Goal: Information Seeking & Learning: Learn about a topic

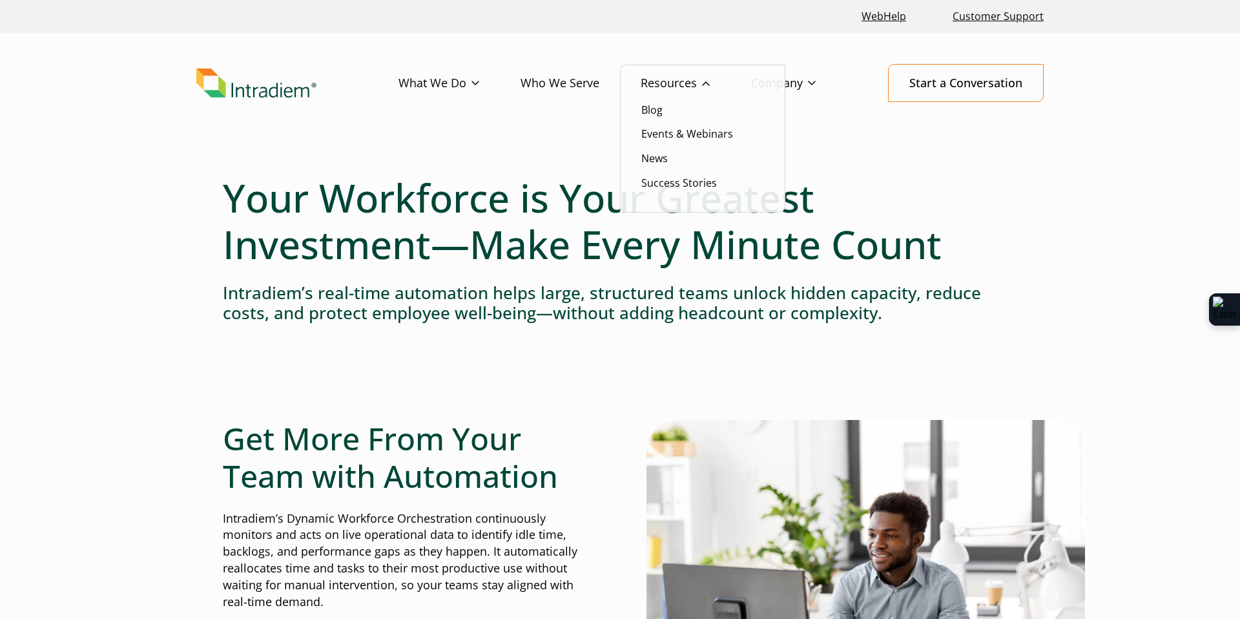
click at [681, 78] on link "Resources" at bounding box center [696, 83] width 110 height 37
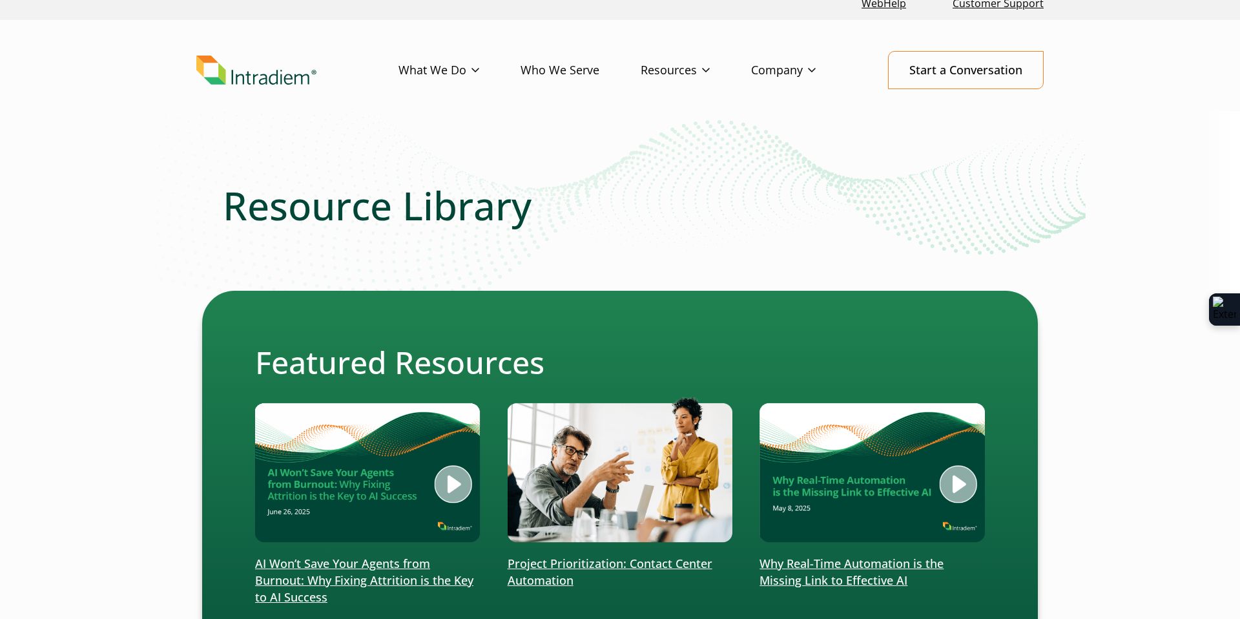
scroll to position [5, 0]
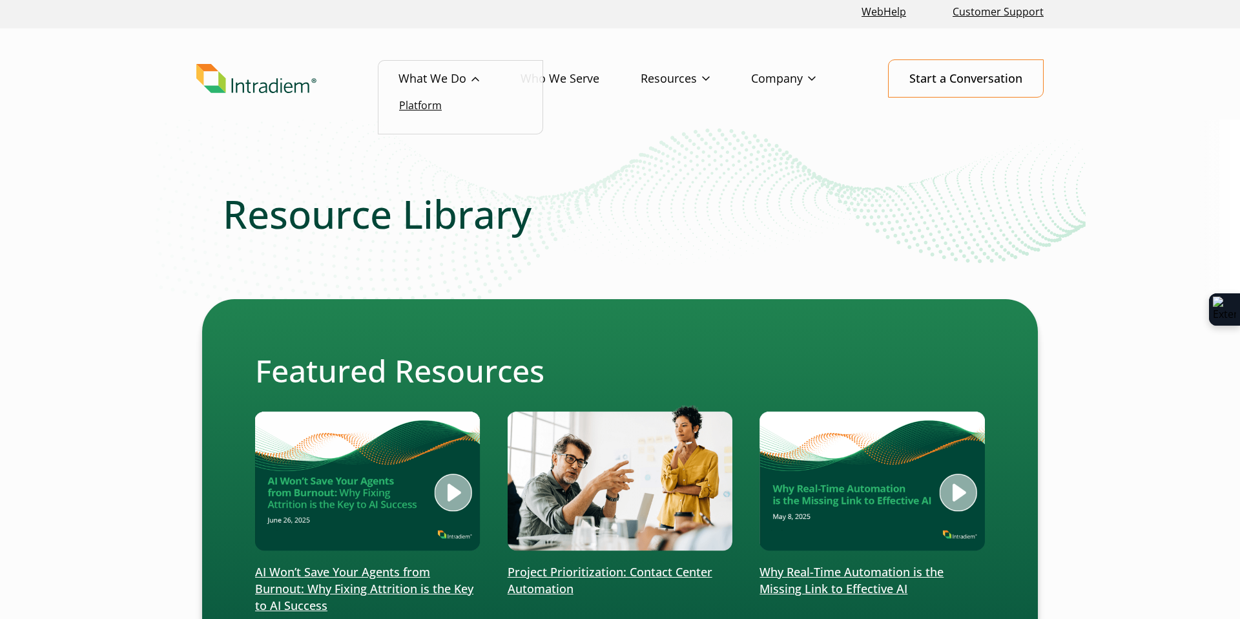
click at [422, 108] on link "Platform" at bounding box center [420, 105] width 43 height 14
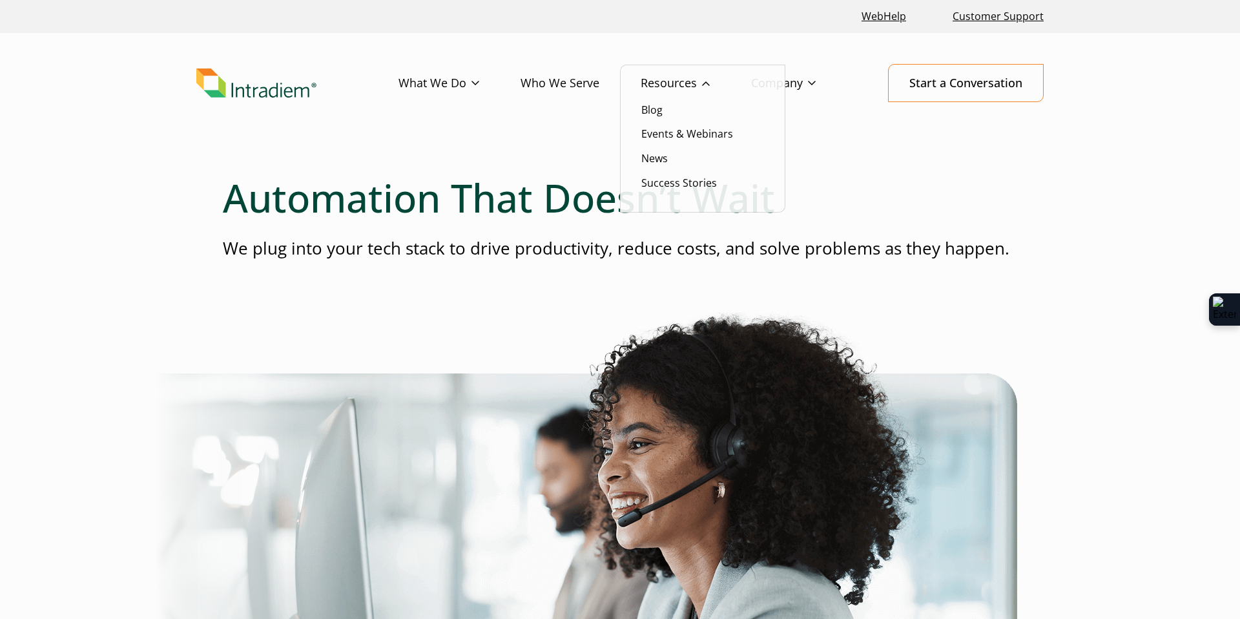
click at [668, 82] on link "Resources" at bounding box center [696, 83] width 110 height 37
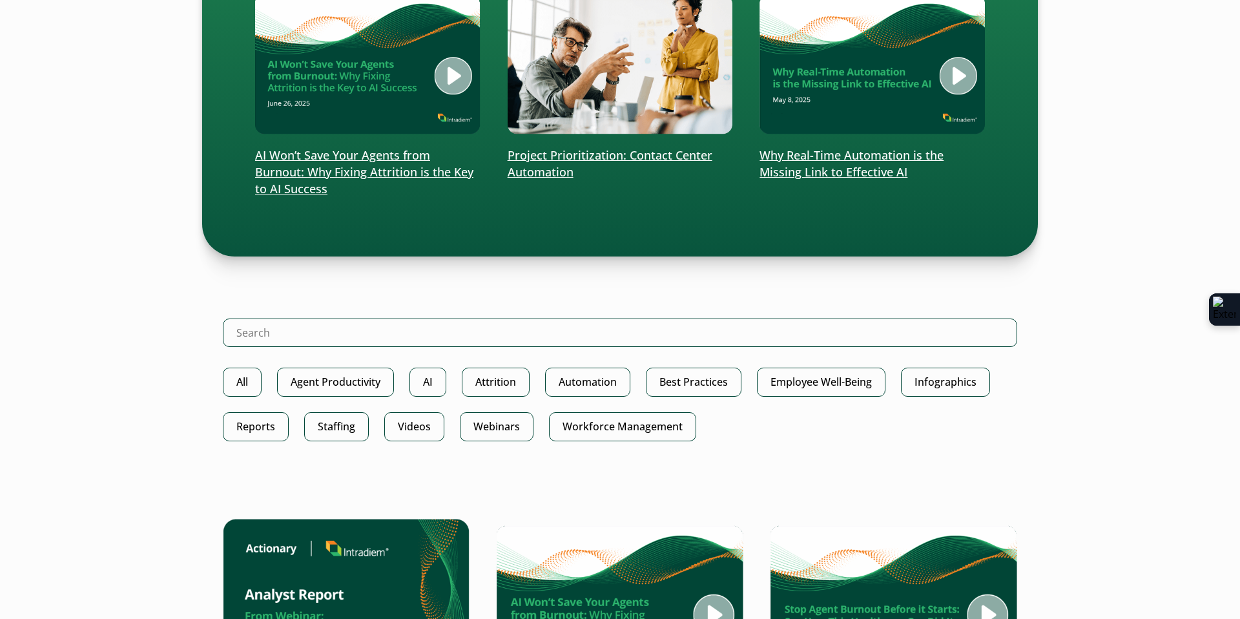
scroll to position [427, 0]
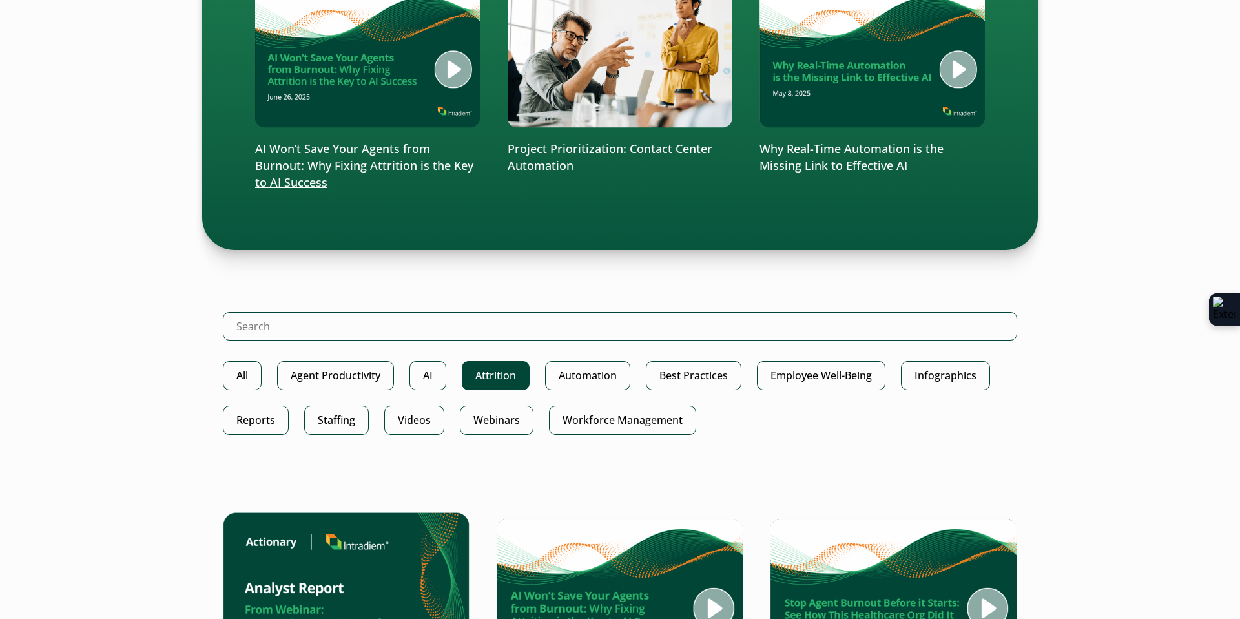
click at [504, 369] on link "Attrition" at bounding box center [496, 375] width 68 height 29
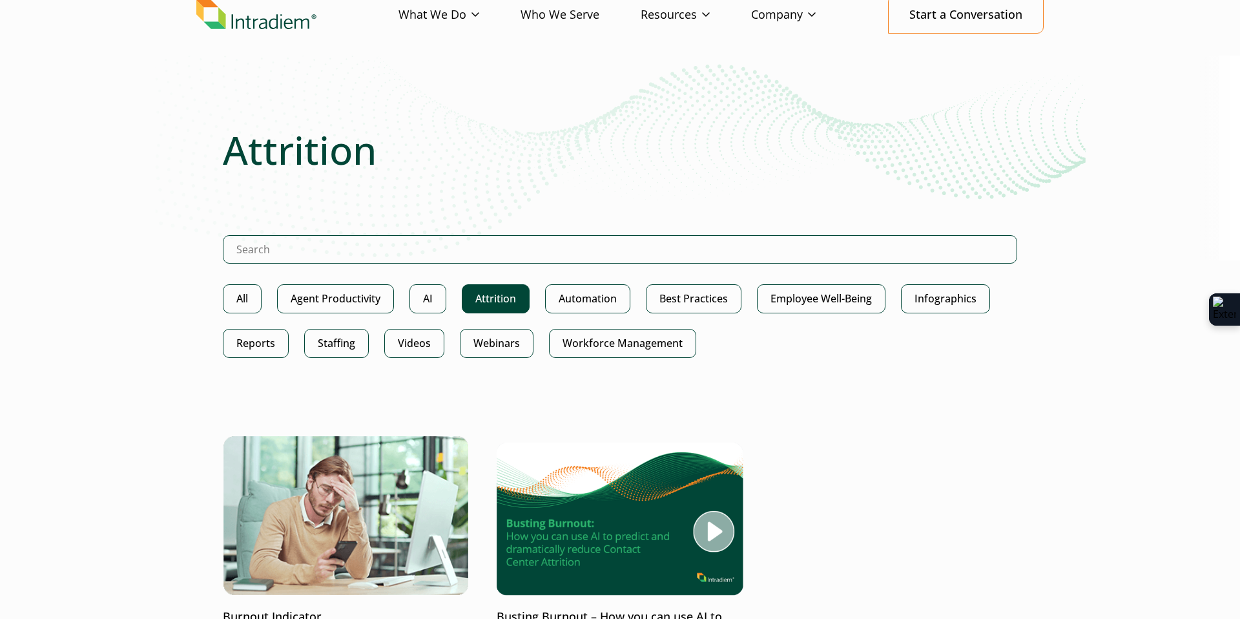
scroll to position [66, 0]
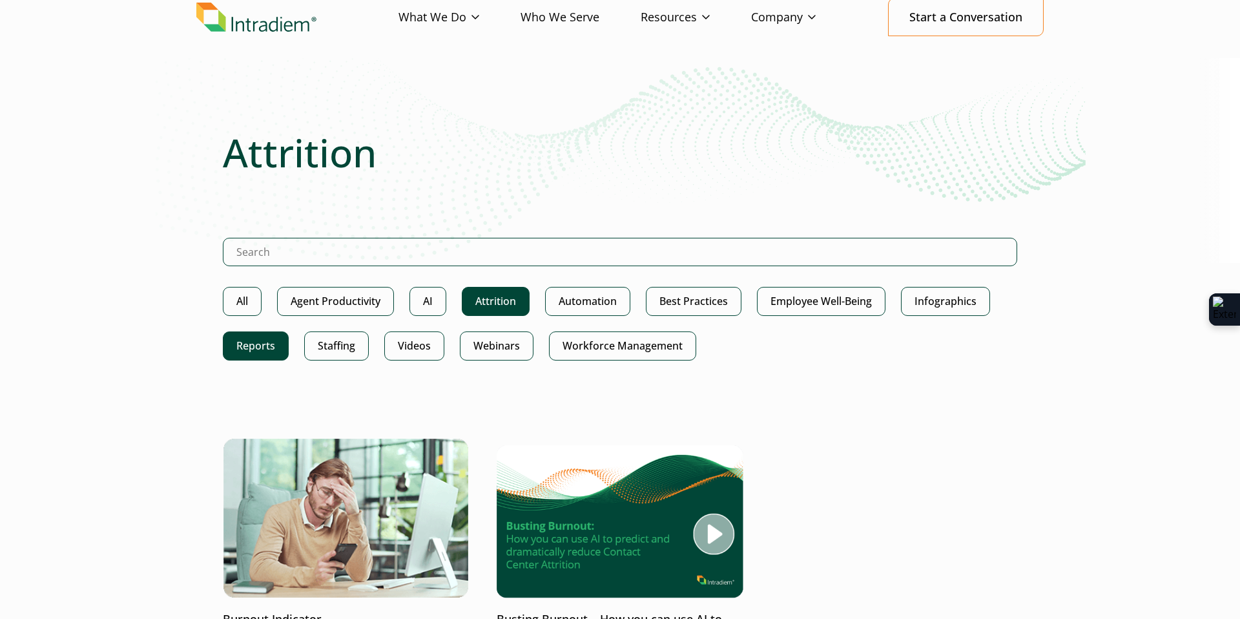
click at [258, 353] on link "Reports" at bounding box center [256, 345] width 66 height 29
click at [498, 294] on link "Attrition" at bounding box center [496, 301] width 68 height 29
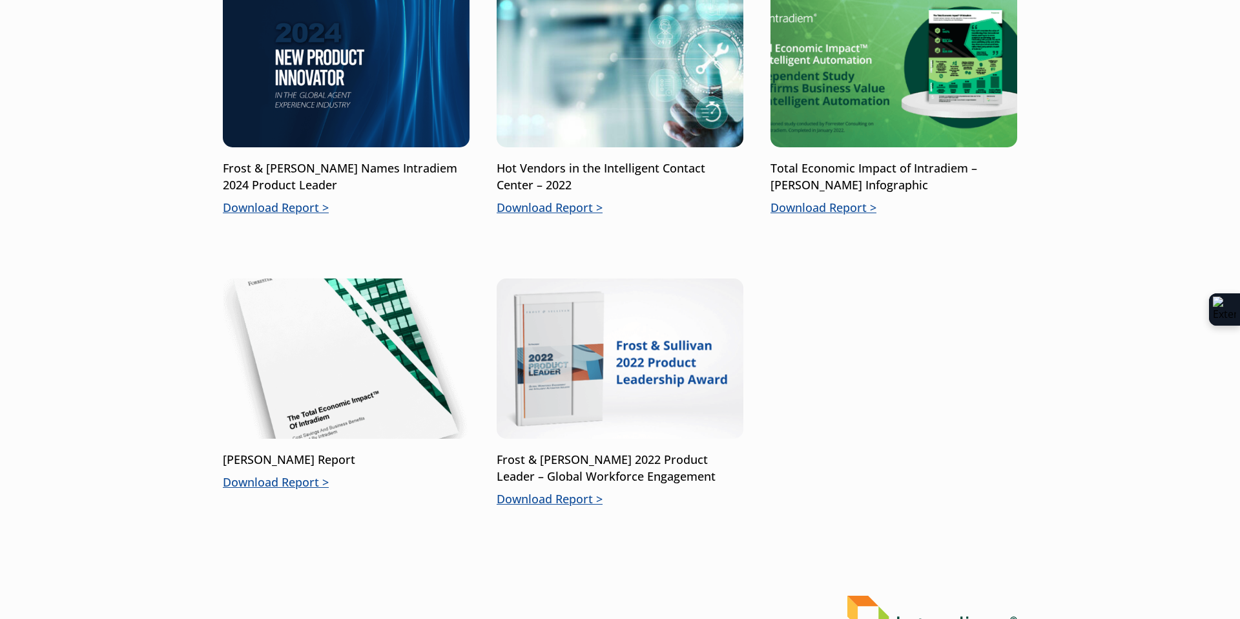
scroll to position [863, 0]
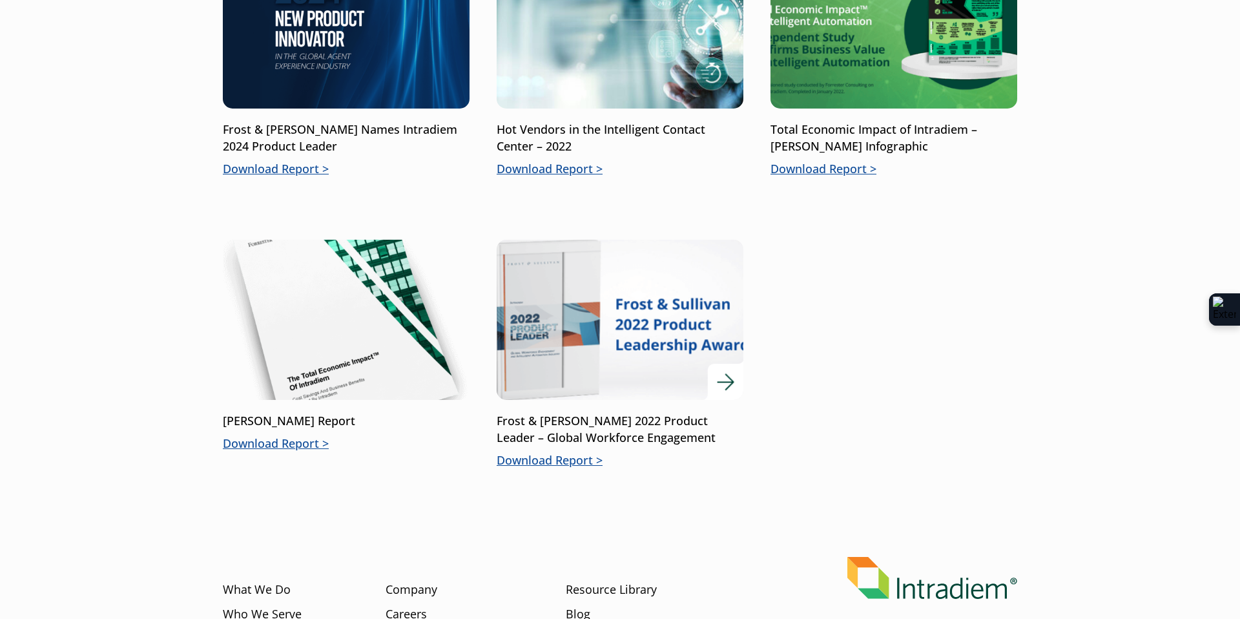
click at [575, 457] on p "Download Report" at bounding box center [620, 460] width 247 height 17
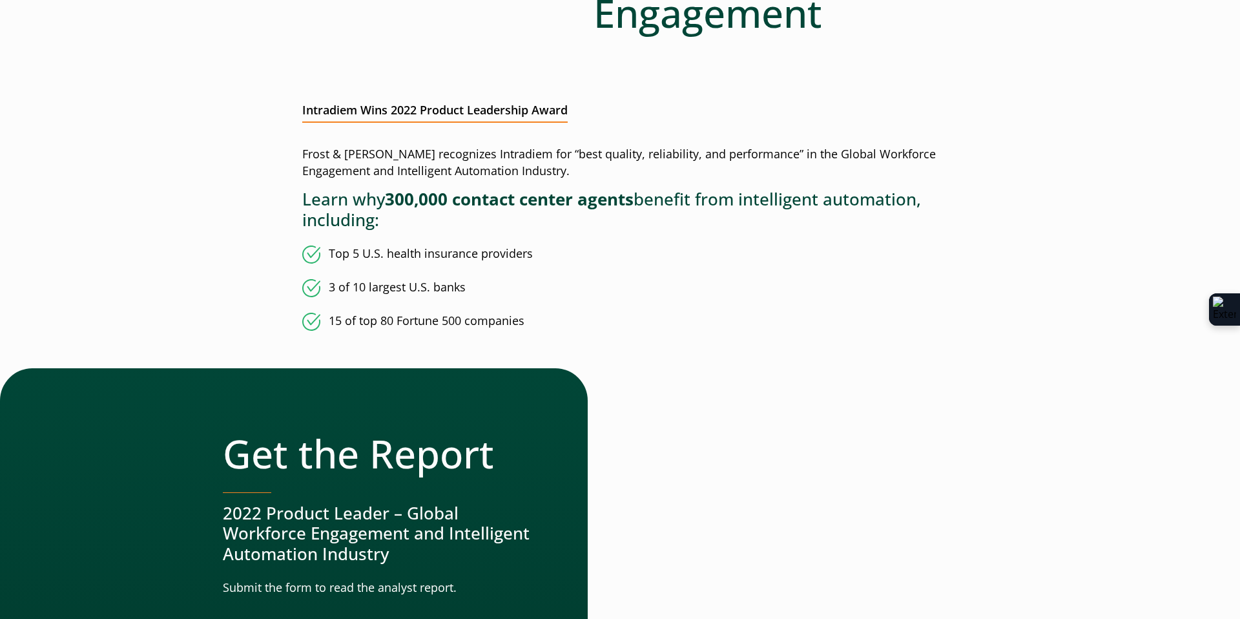
scroll to position [398, 0]
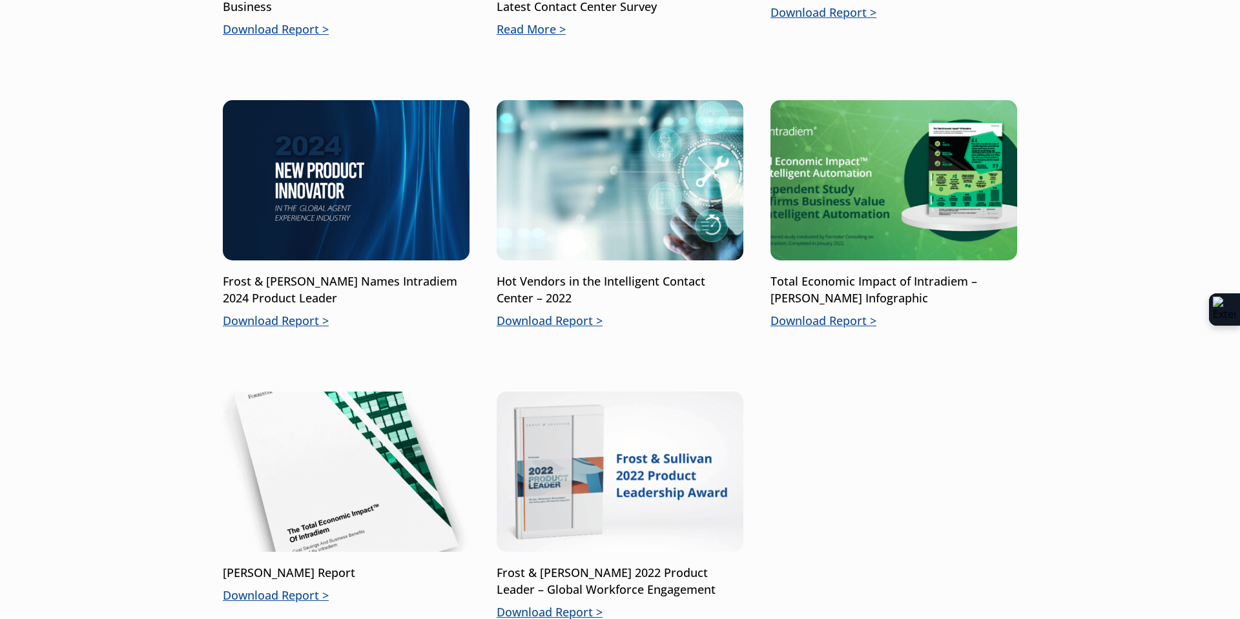
scroll to position [691, 0]
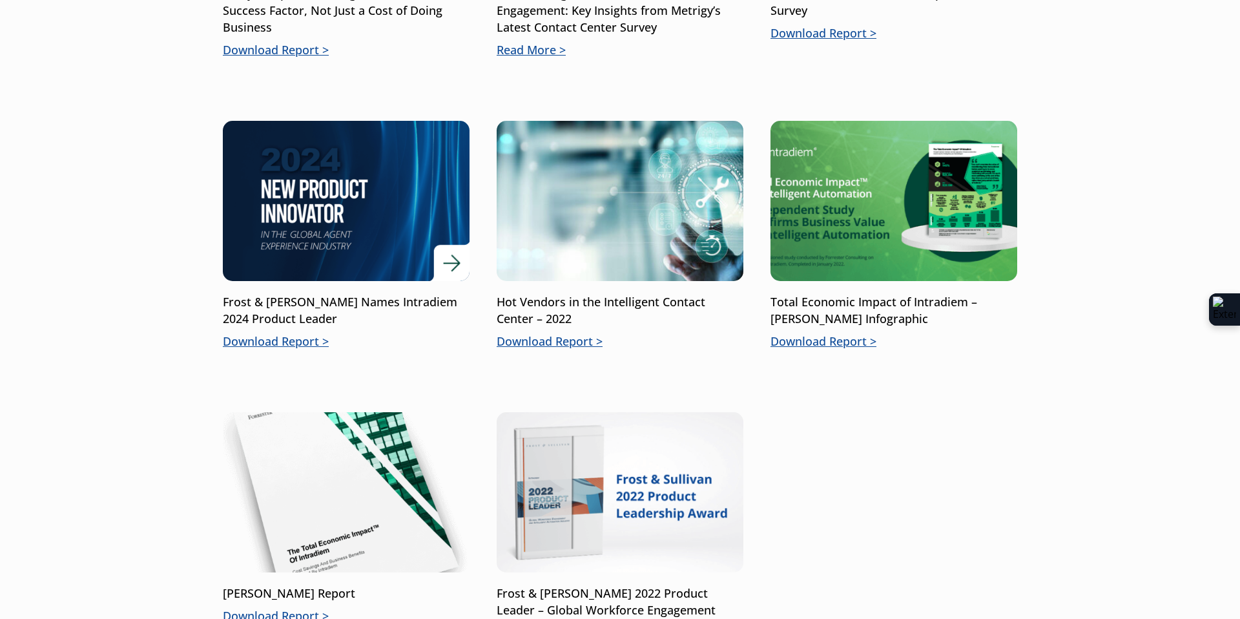
click at [276, 343] on p "Download Report" at bounding box center [346, 341] width 247 height 17
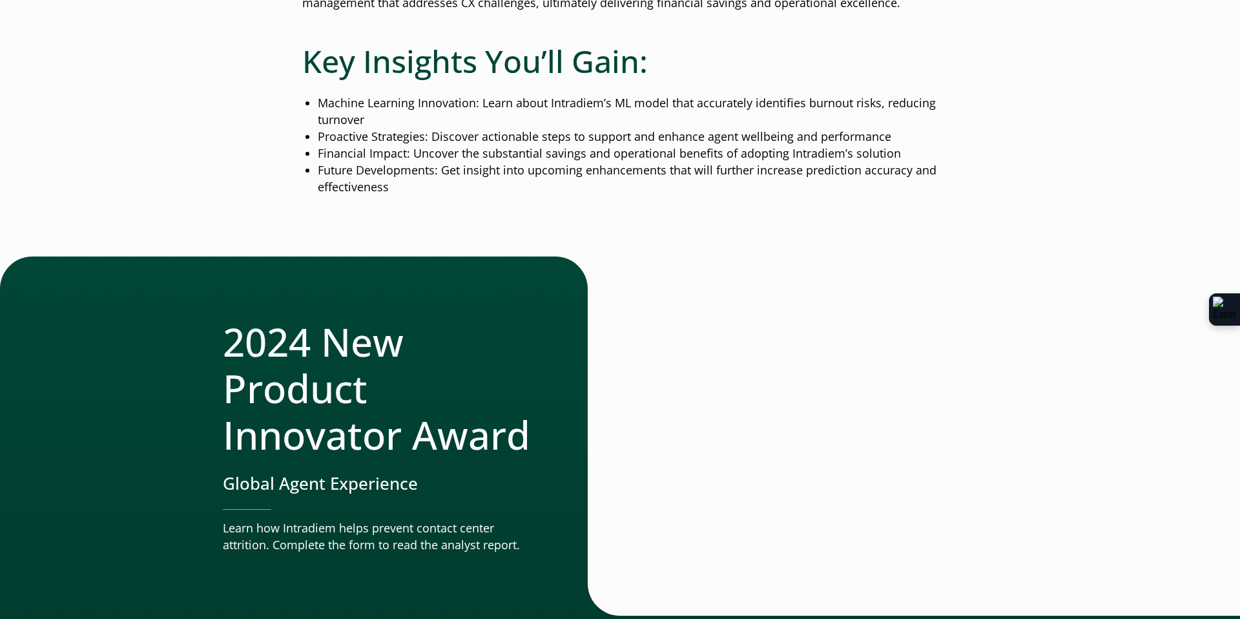
scroll to position [526, 0]
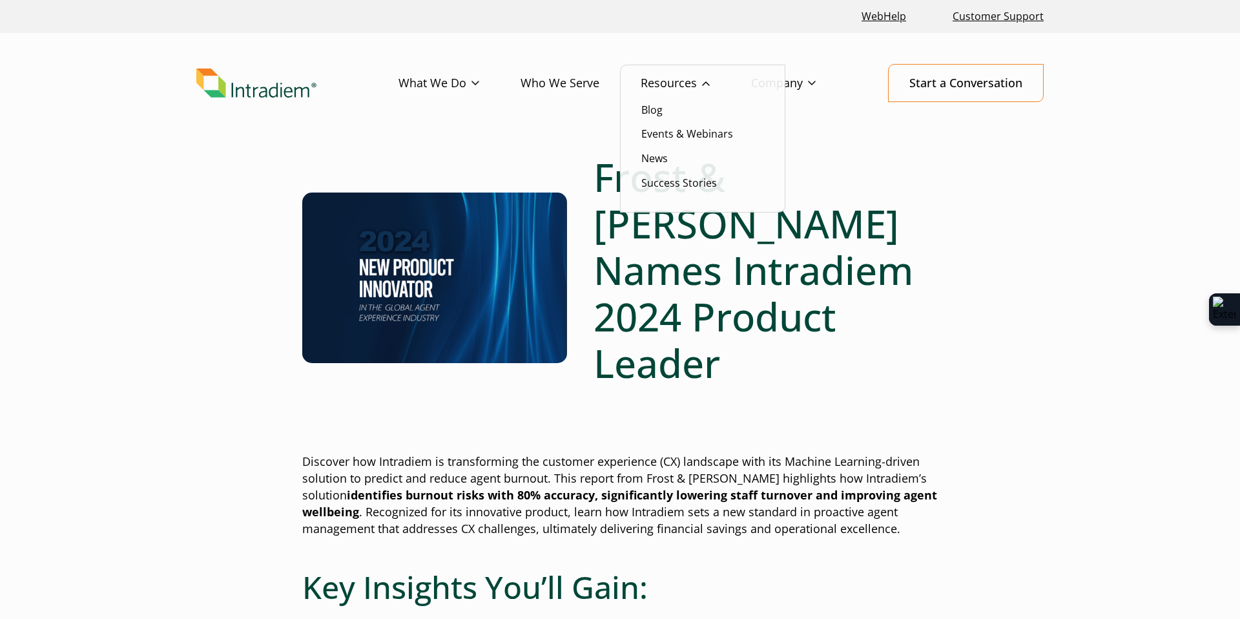
click at [677, 82] on link "Resources" at bounding box center [696, 83] width 110 height 37
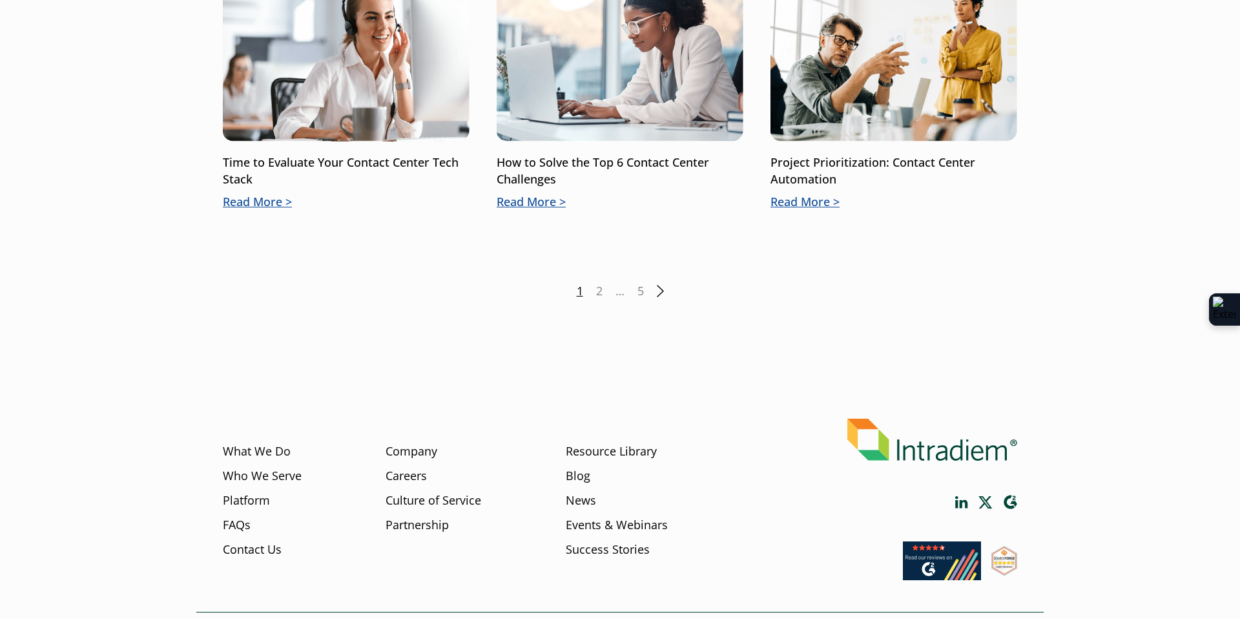
scroll to position [1851, 0]
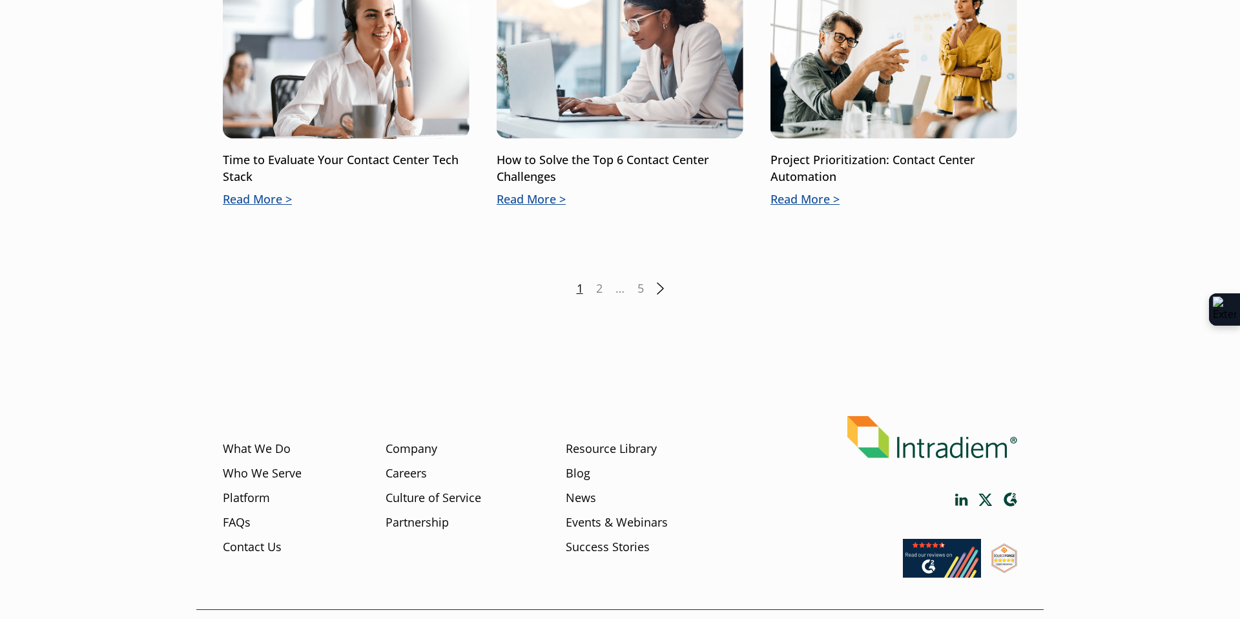
click at [655, 289] on div "1 2 … 5 Next" at bounding box center [620, 288] width 794 height 17
click at [662, 289] on link "Next" at bounding box center [660, 288] width 7 height 12
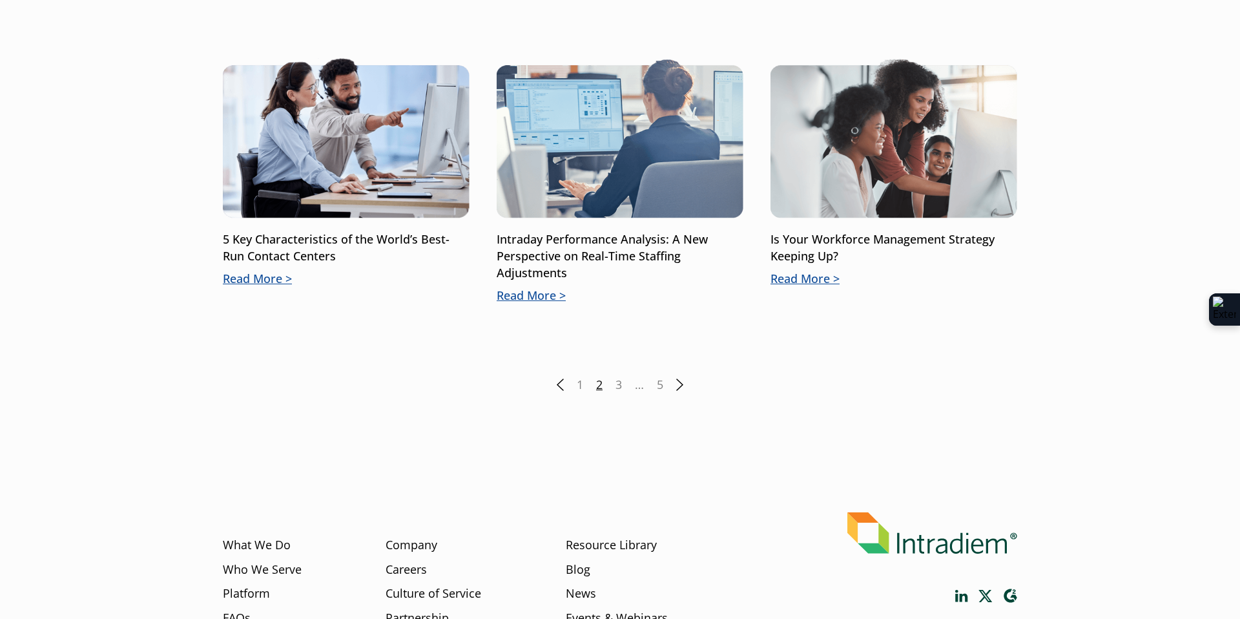
scroll to position [1789, 0]
click at [681, 387] on link "Next" at bounding box center [679, 384] width 7 height 12
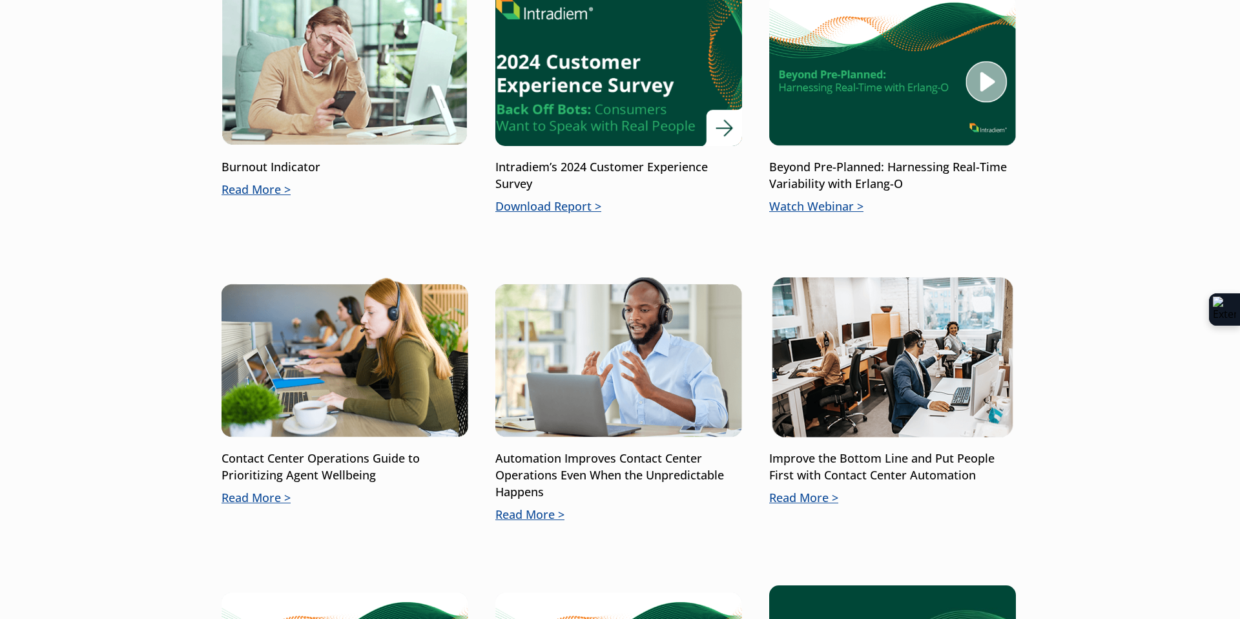
scroll to position [954, 0]
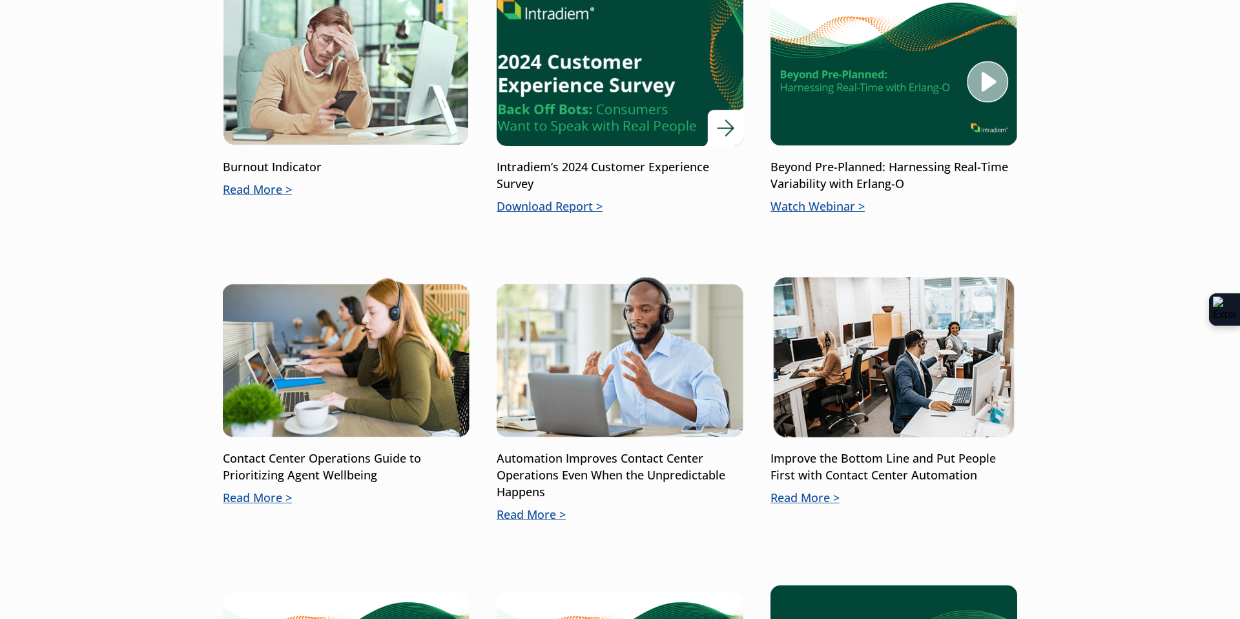
click at [567, 207] on p "Download Report" at bounding box center [620, 206] width 247 height 17
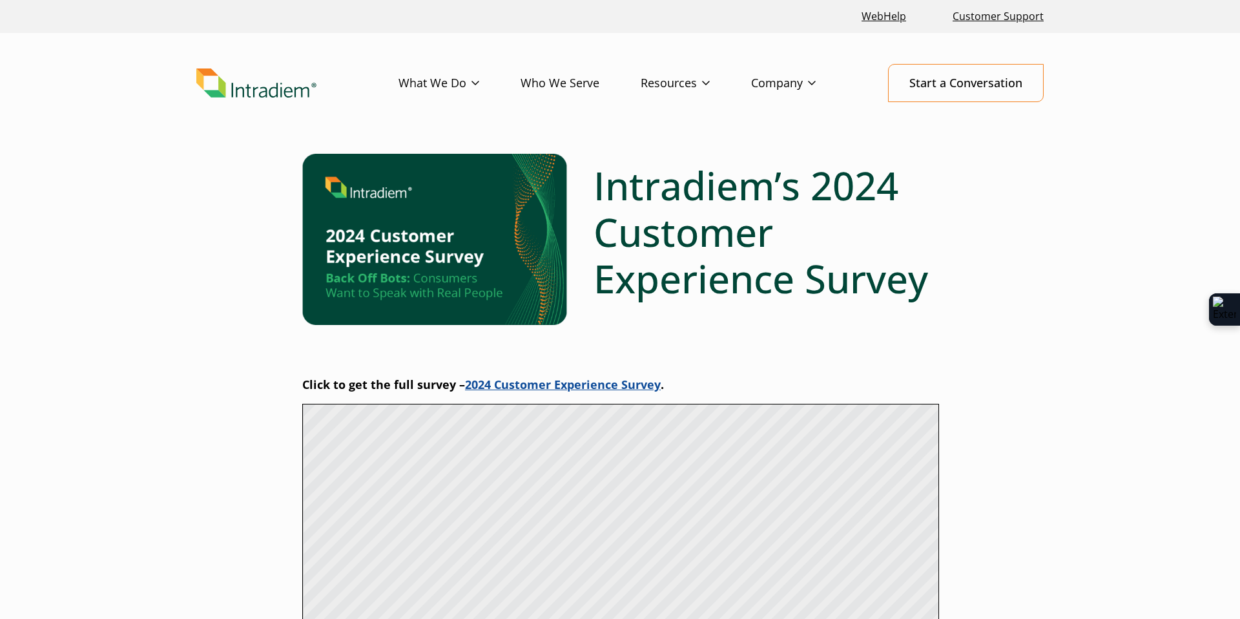
click at [581, 384] on link "2024 Customer Experience Survey" at bounding box center [563, 383] width 196 height 15
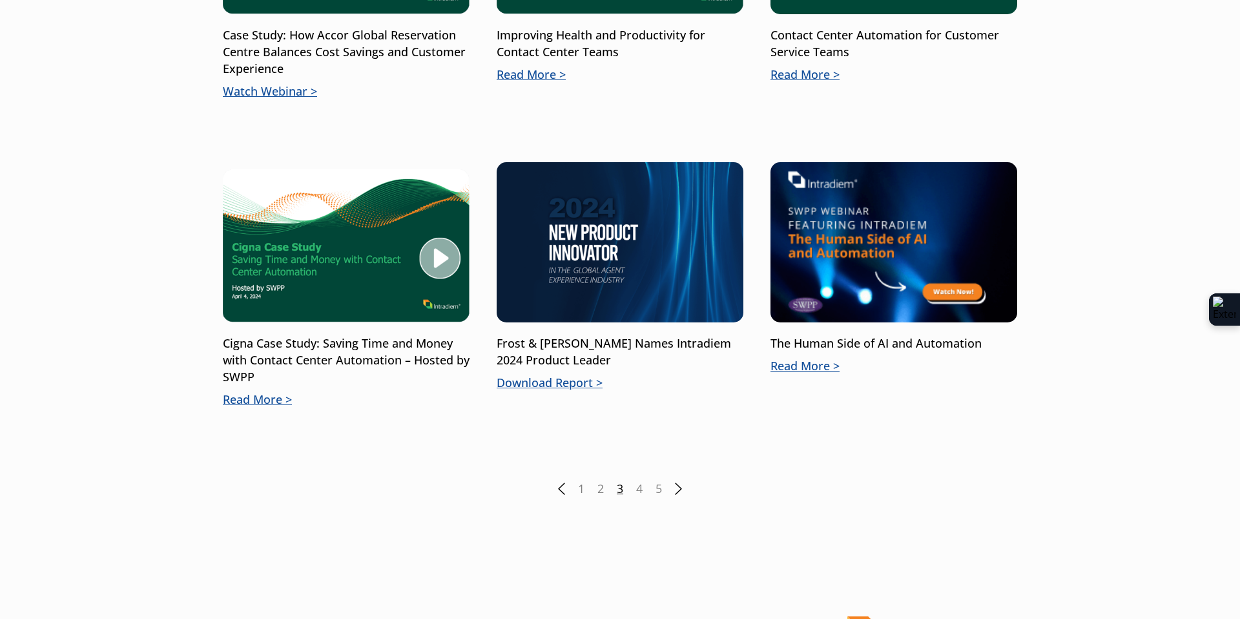
scroll to position [1690, 0]
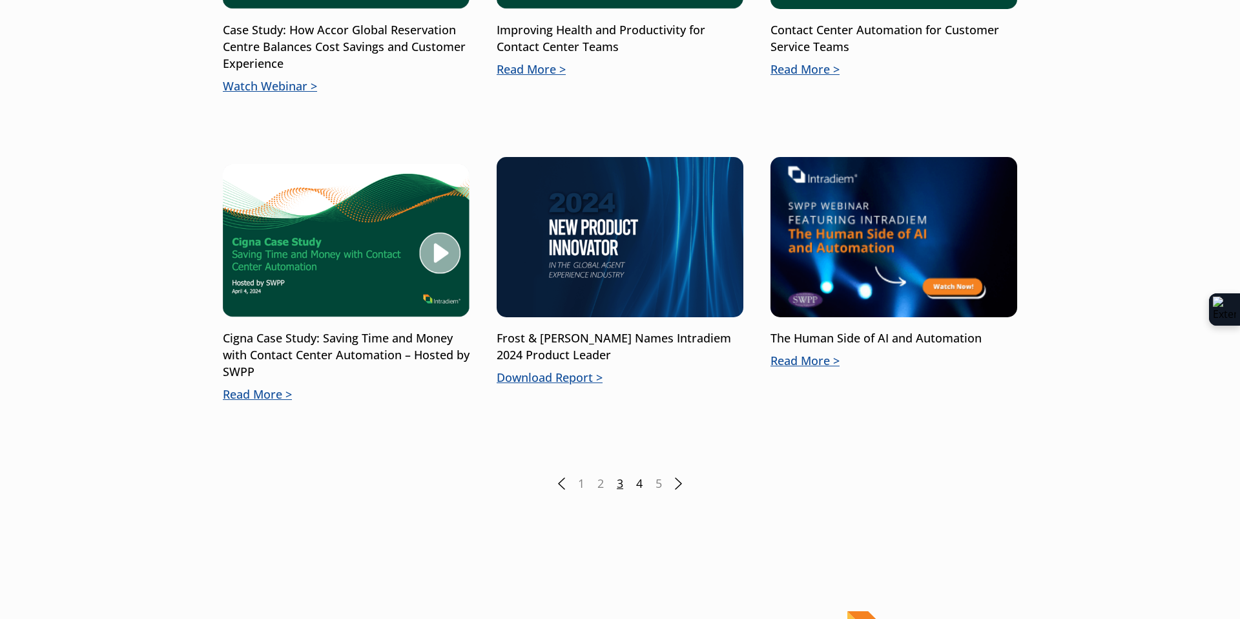
click at [641, 478] on link "4" at bounding box center [639, 483] width 6 height 17
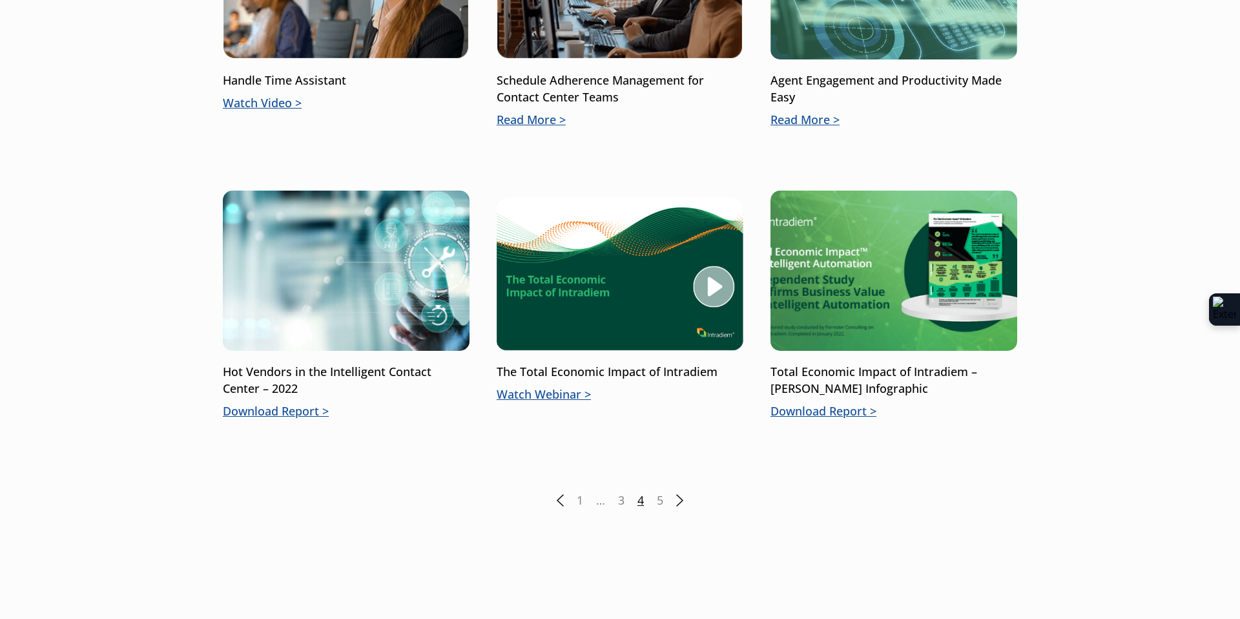
scroll to position [1643, 0]
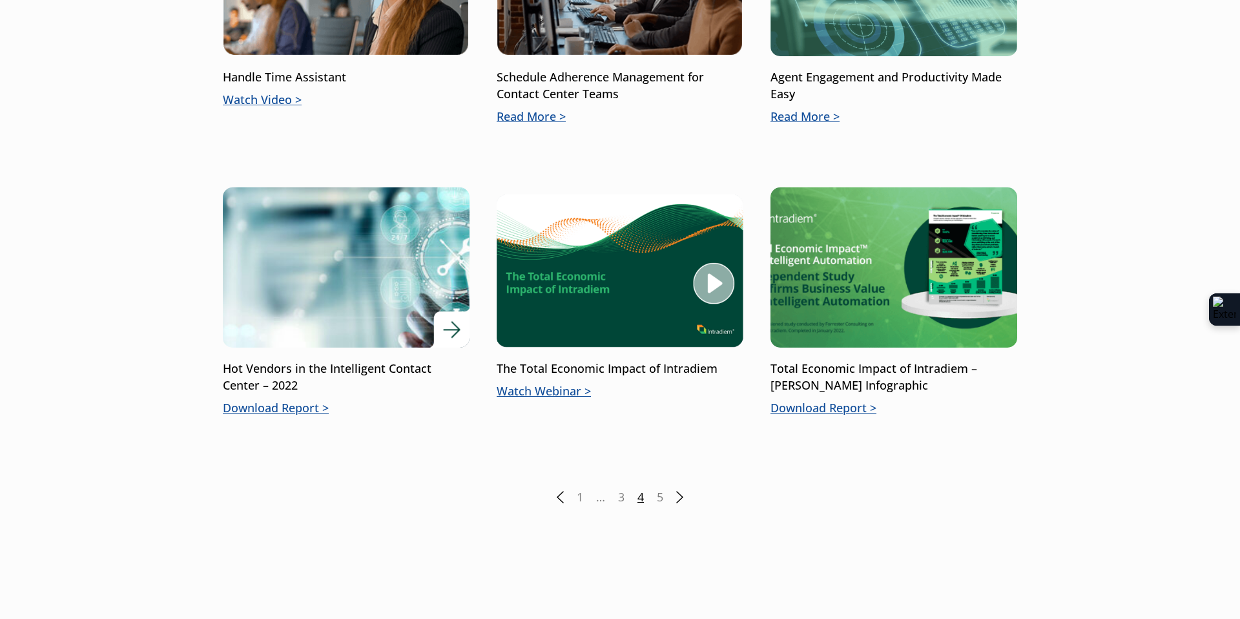
click at [274, 411] on p "Download Report" at bounding box center [346, 408] width 247 height 17
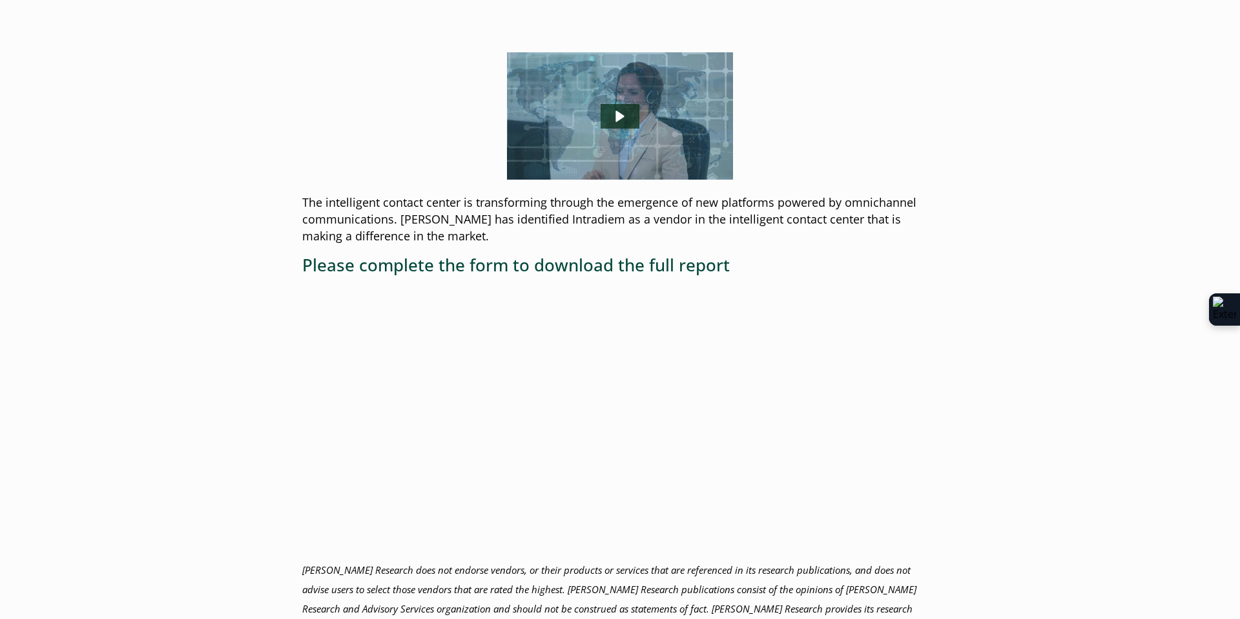
scroll to position [402, 0]
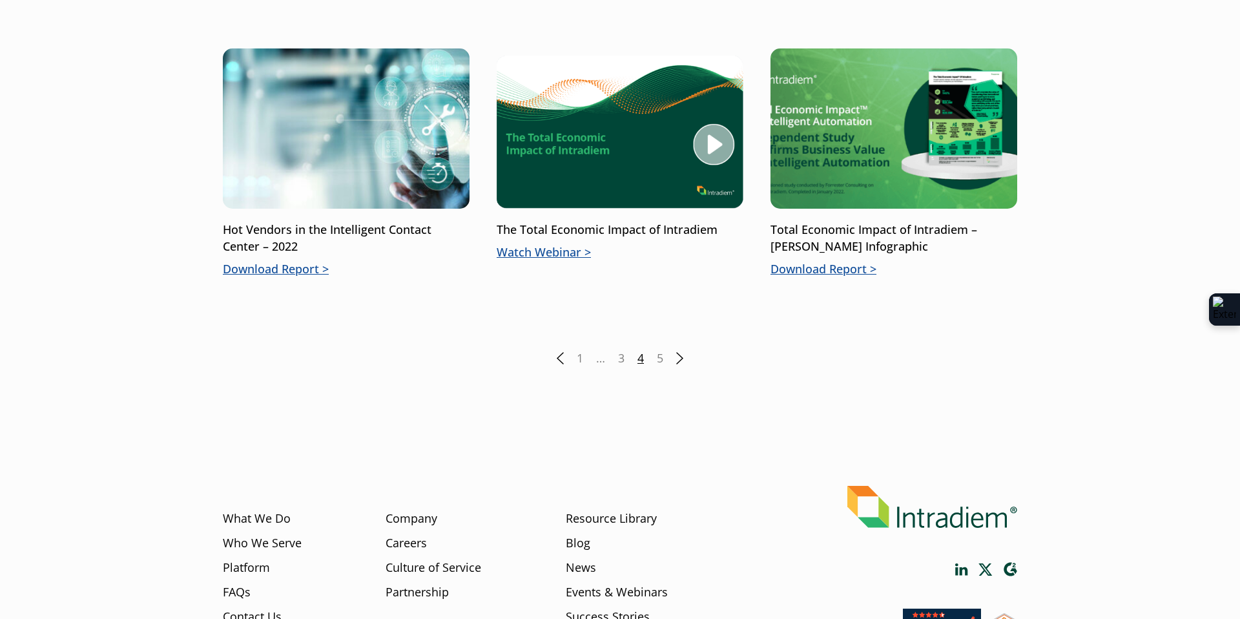
scroll to position [1890, 0]
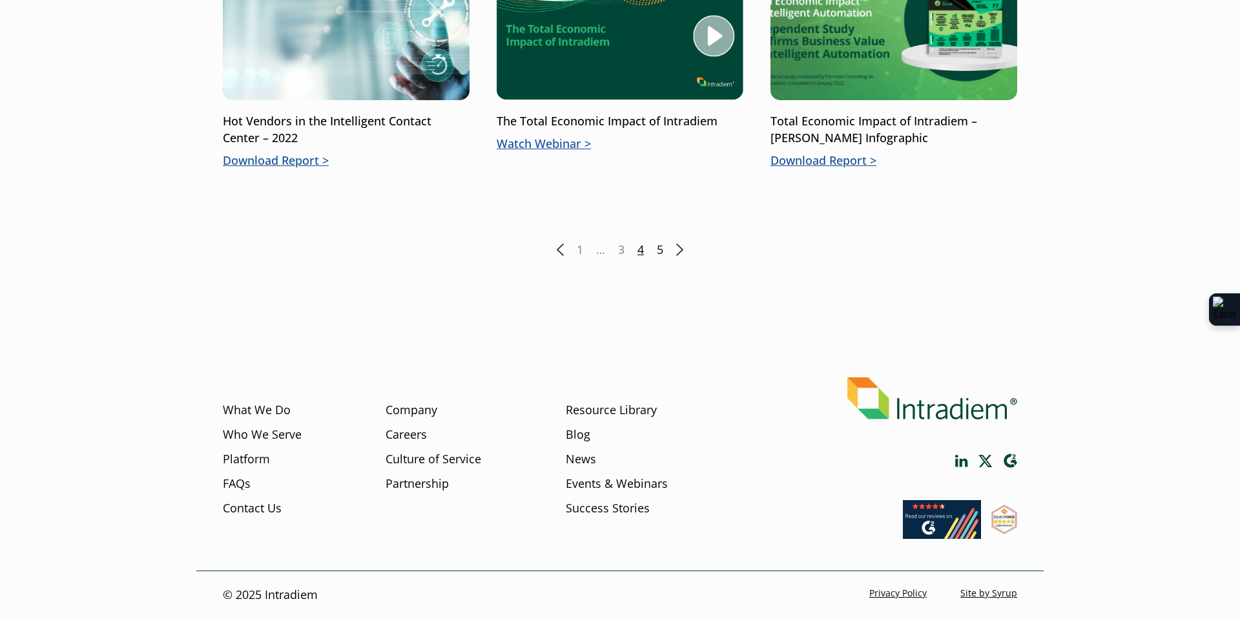
click at [661, 254] on link "5" at bounding box center [660, 249] width 6 height 17
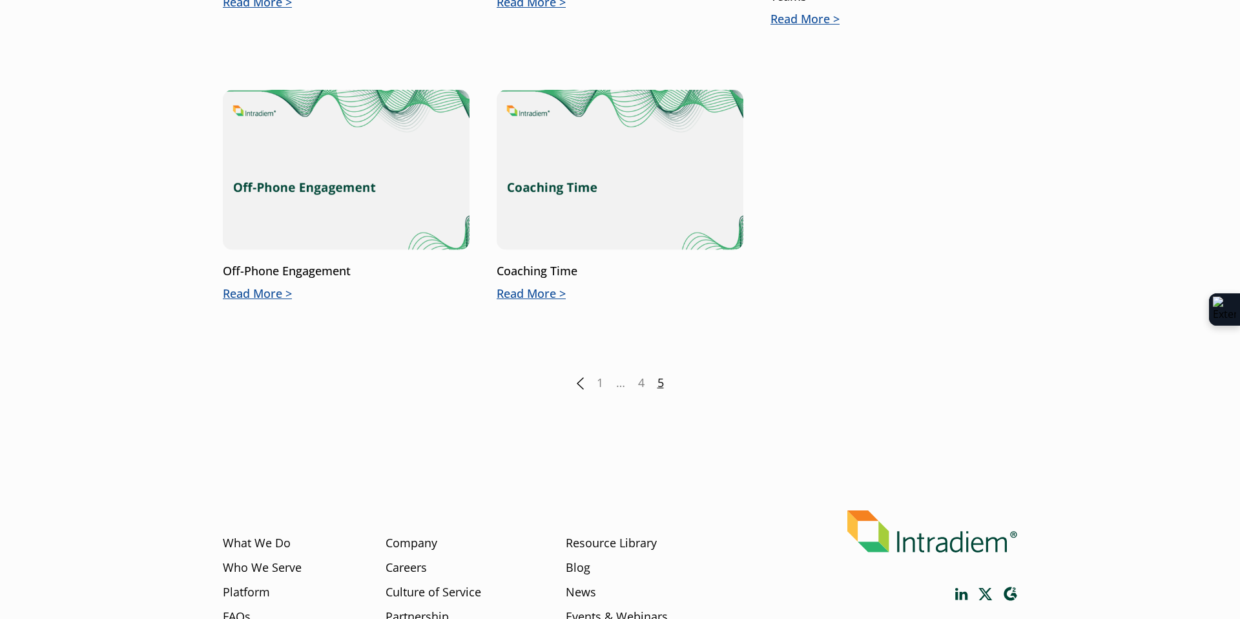
scroll to position [1856, 0]
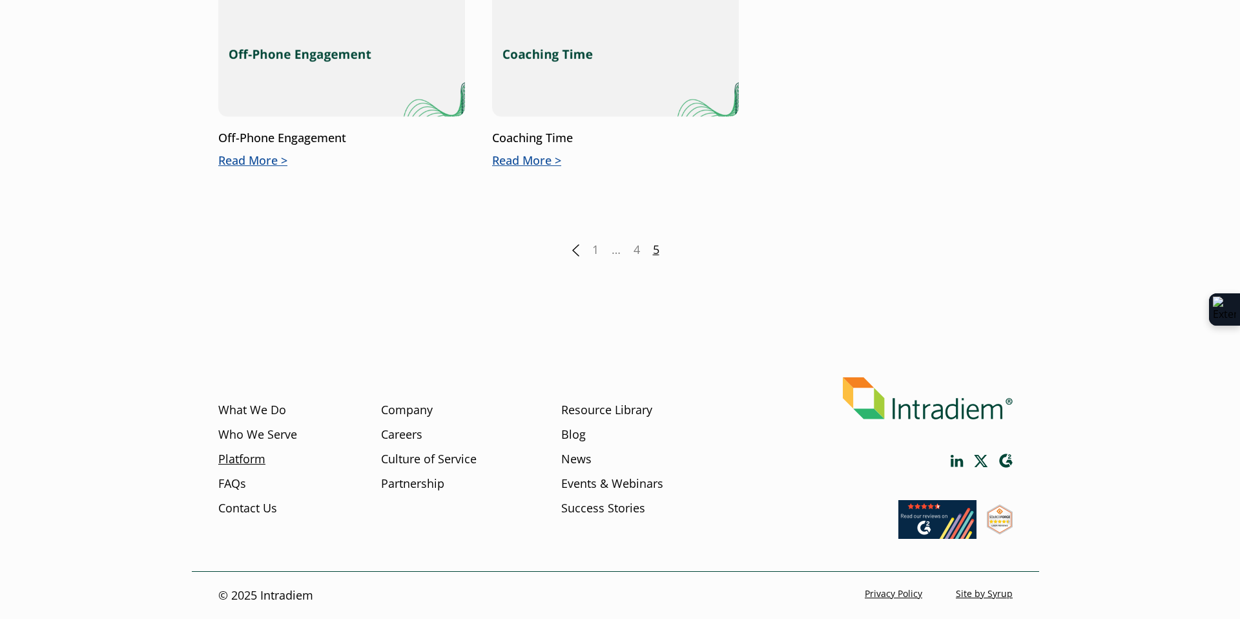
click at [249, 457] on link "Platform" at bounding box center [241, 459] width 47 height 17
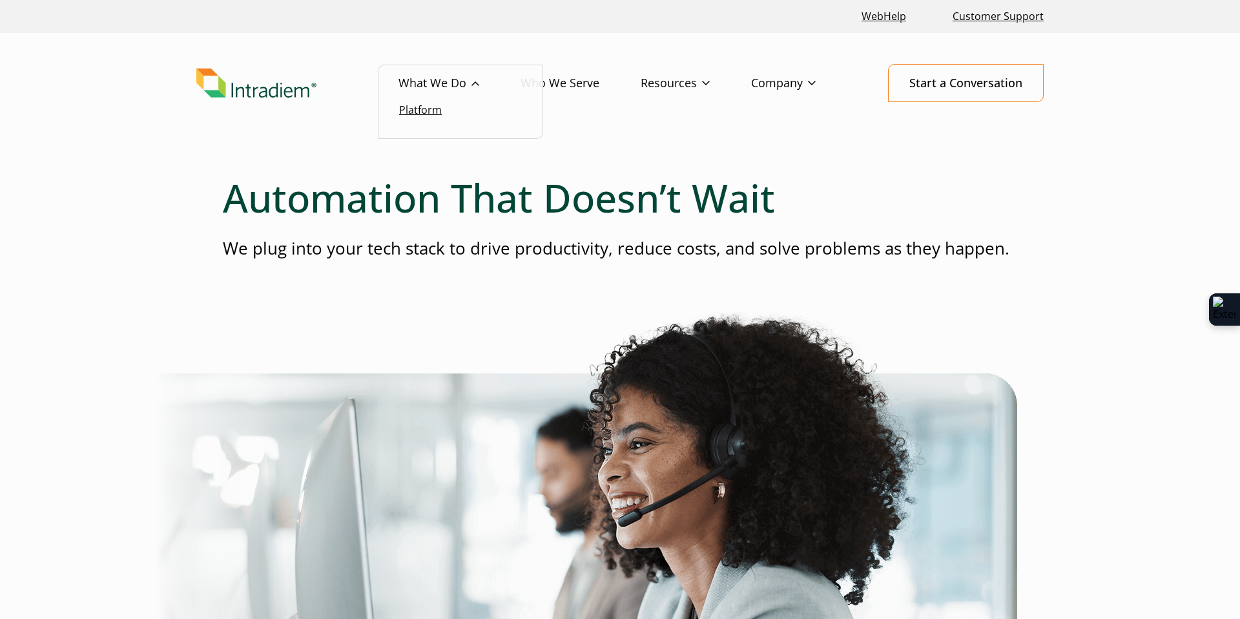
click at [425, 113] on link "Platform" at bounding box center [420, 110] width 43 height 14
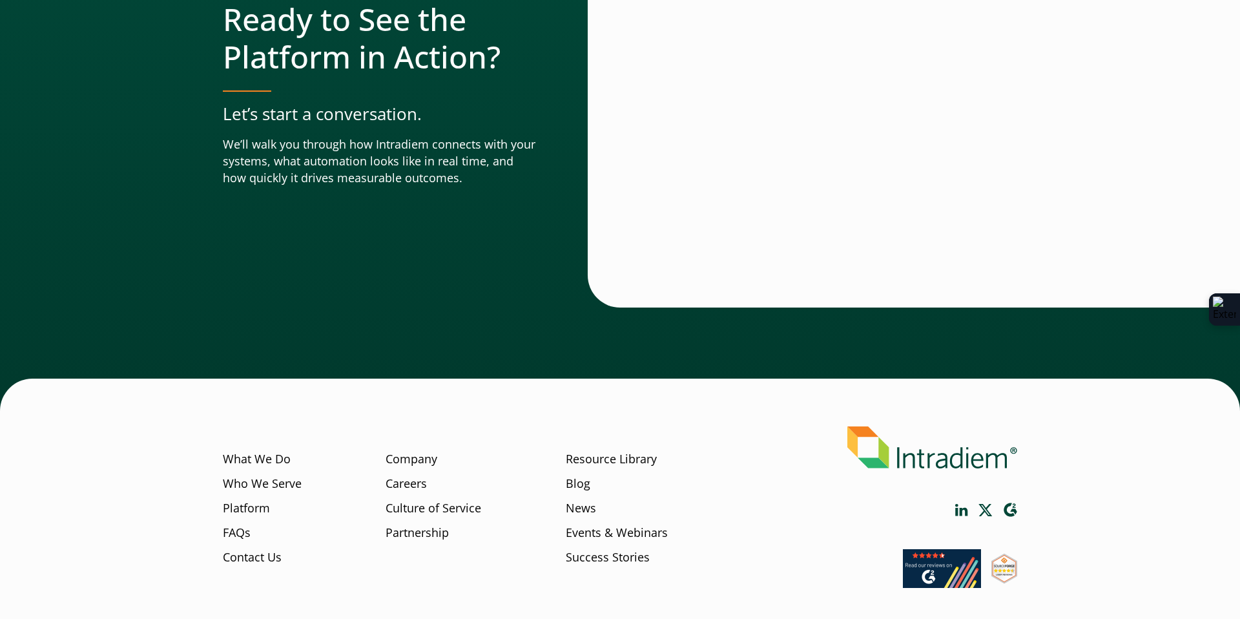
scroll to position [4465, 0]
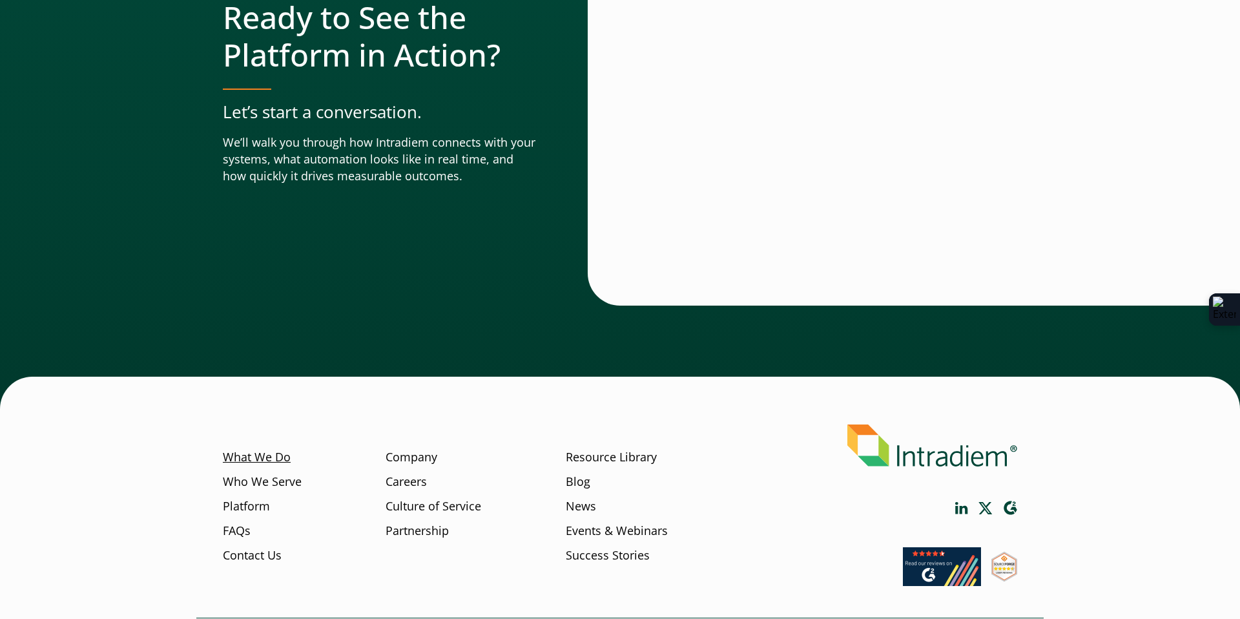
click at [266, 449] on link "What We Do" at bounding box center [257, 457] width 68 height 17
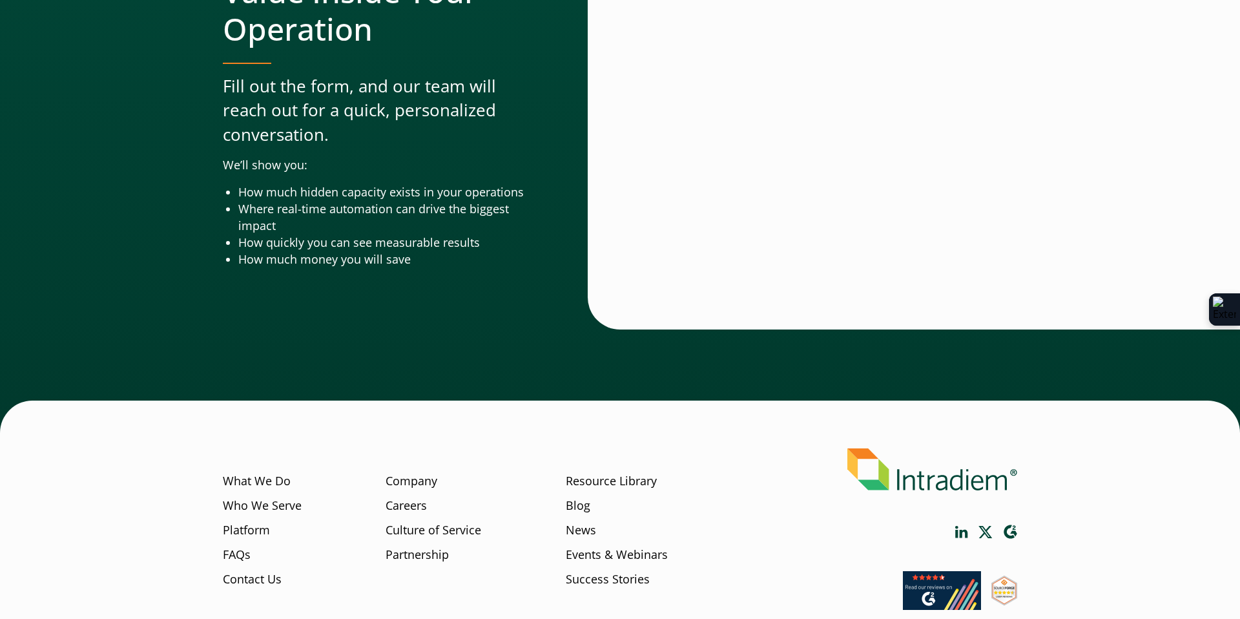
scroll to position [4230, 0]
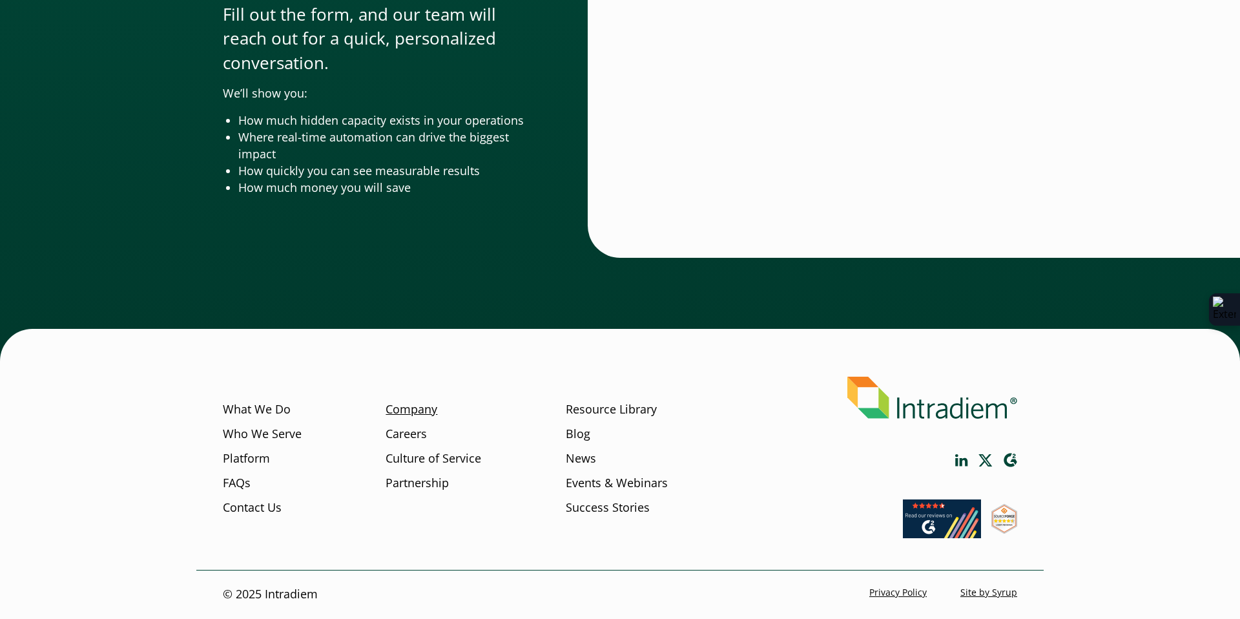
click at [419, 405] on link "Company" at bounding box center [411, 409] width 52 height 17
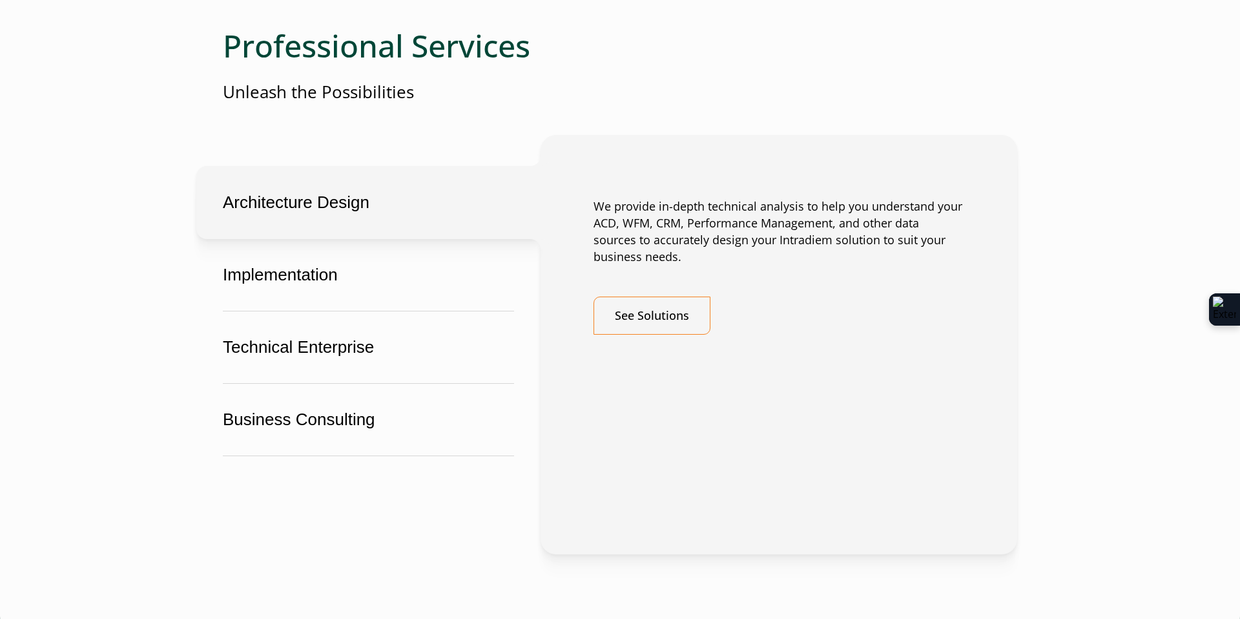
scroll to position [3202, 0]
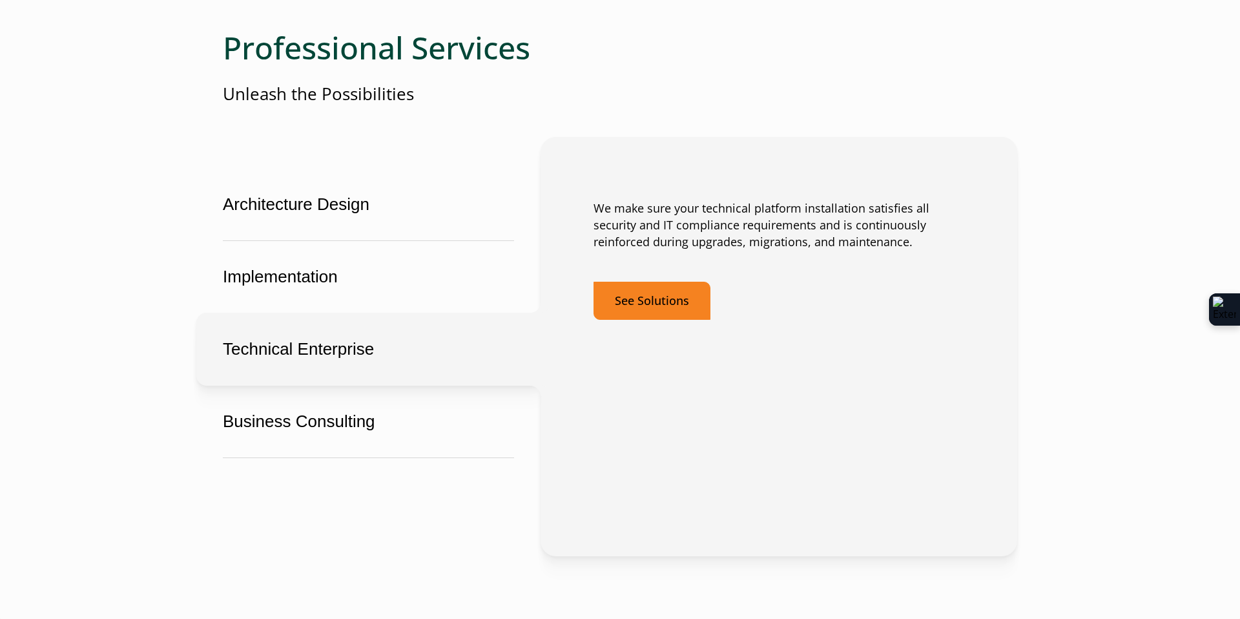
click at [659, 299] on link "See Solutions" at bounding box center [651, 301] width 117 height 38
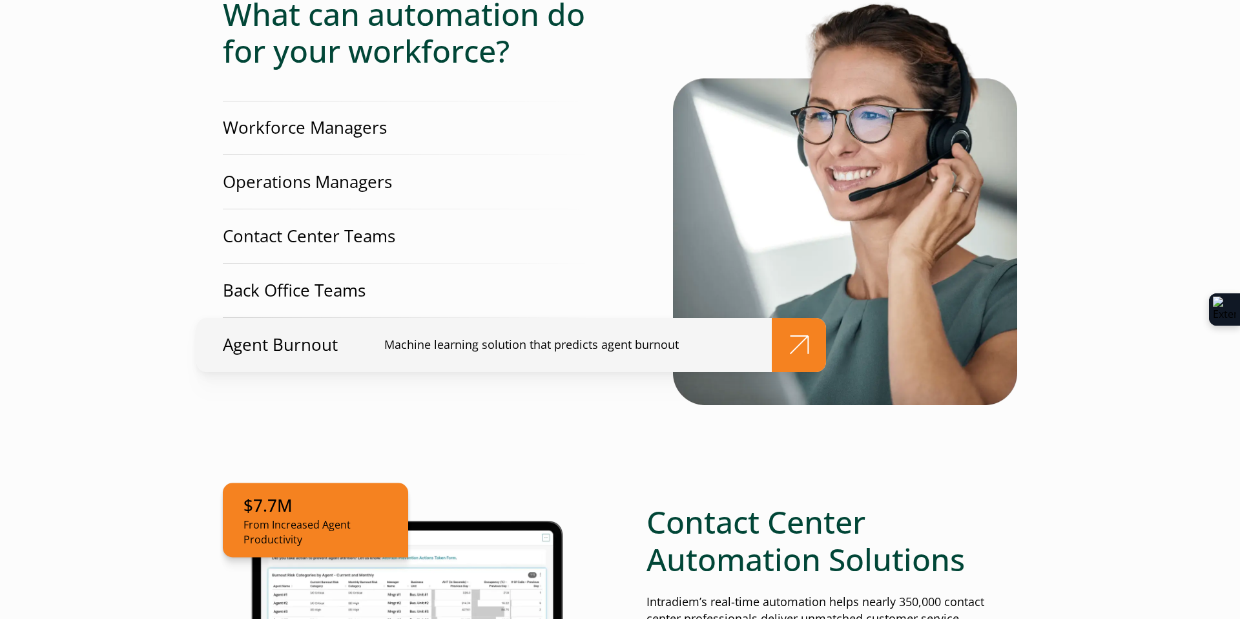
scroll to position [413, 0]
click at [249, 345] on p "Agent Burnout" at bounding box center [280, 344] width 115 height 24
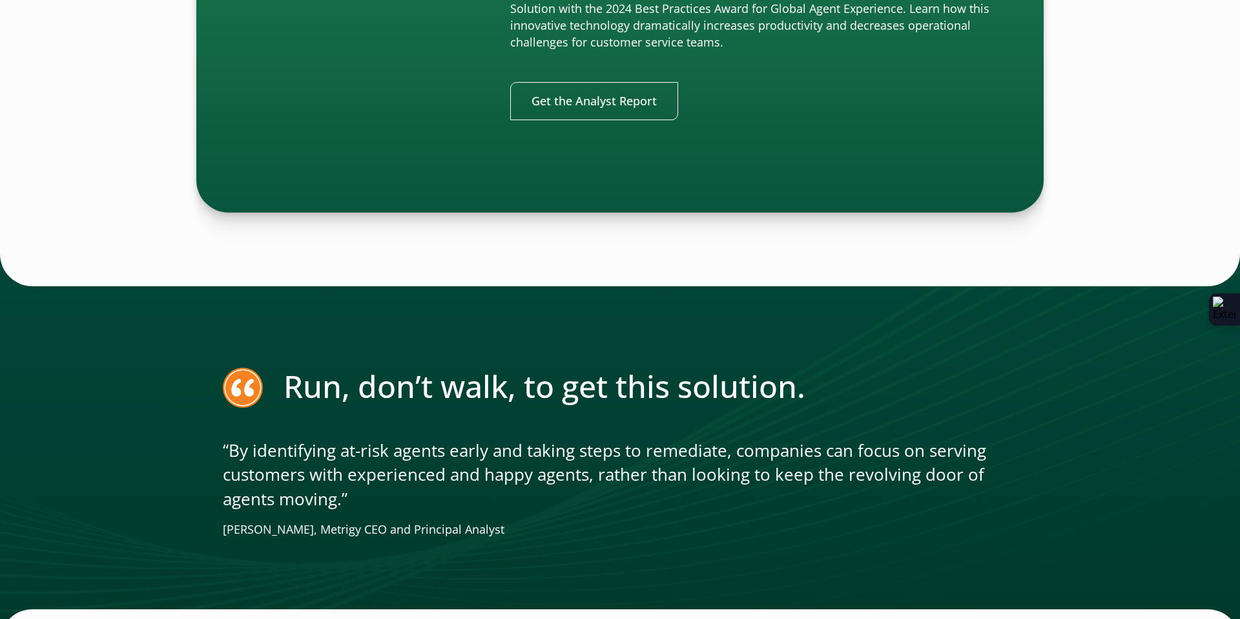
scroll to position [2918, 0]
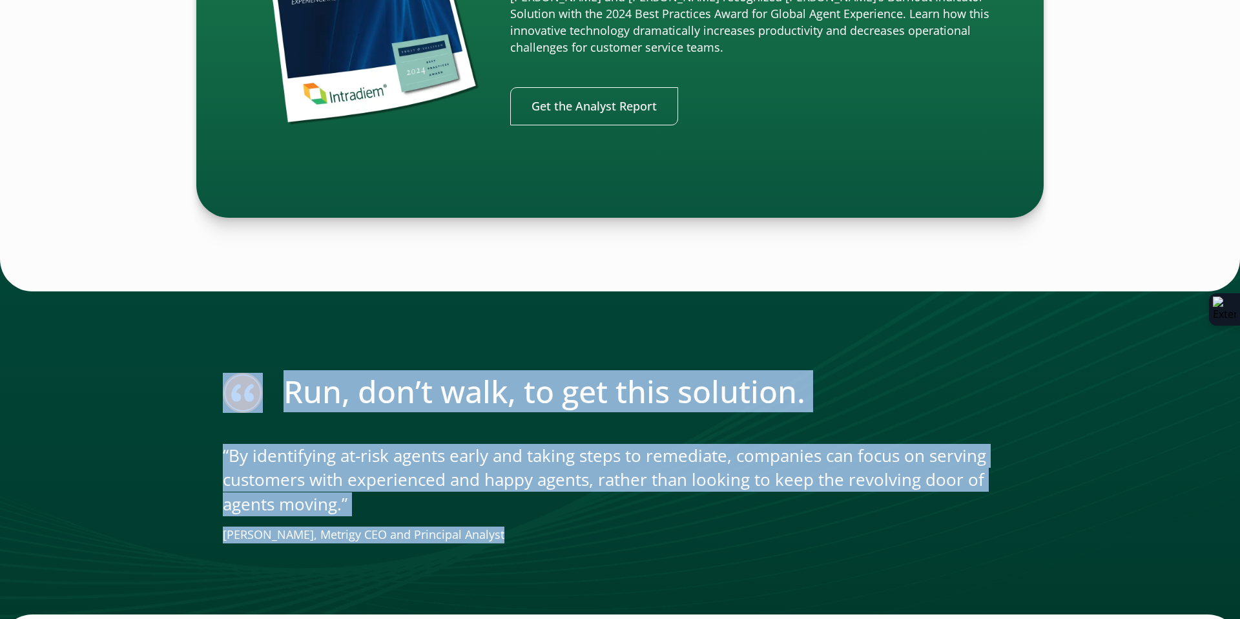
drag, startPoint x: 537, startPoint y: 540, endPoint x: 198, endPoint y: 436, distance: 354.7
click at [198, 436] on div "Run, don’t walk, to get this solution. “By identifying at-risk agents early and…" at bounding box center [620, 452] width 1240 height 387
copy div "Run, don’t walk, to get this solution. “By identifying at-risk agents early and…"
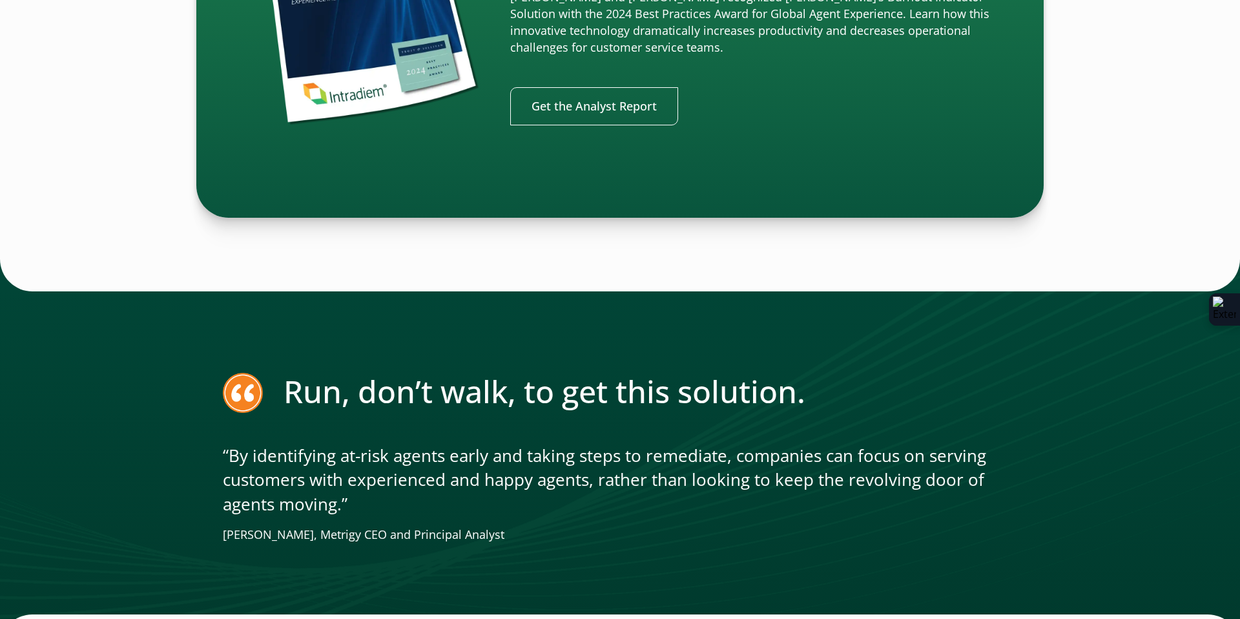
click at [14, 212] on div "Prevent Contact Center Burnout with Intradiem’s Award Winning Solution [PERSON_…" at bounding box center [620, 12] width 1240 height 409
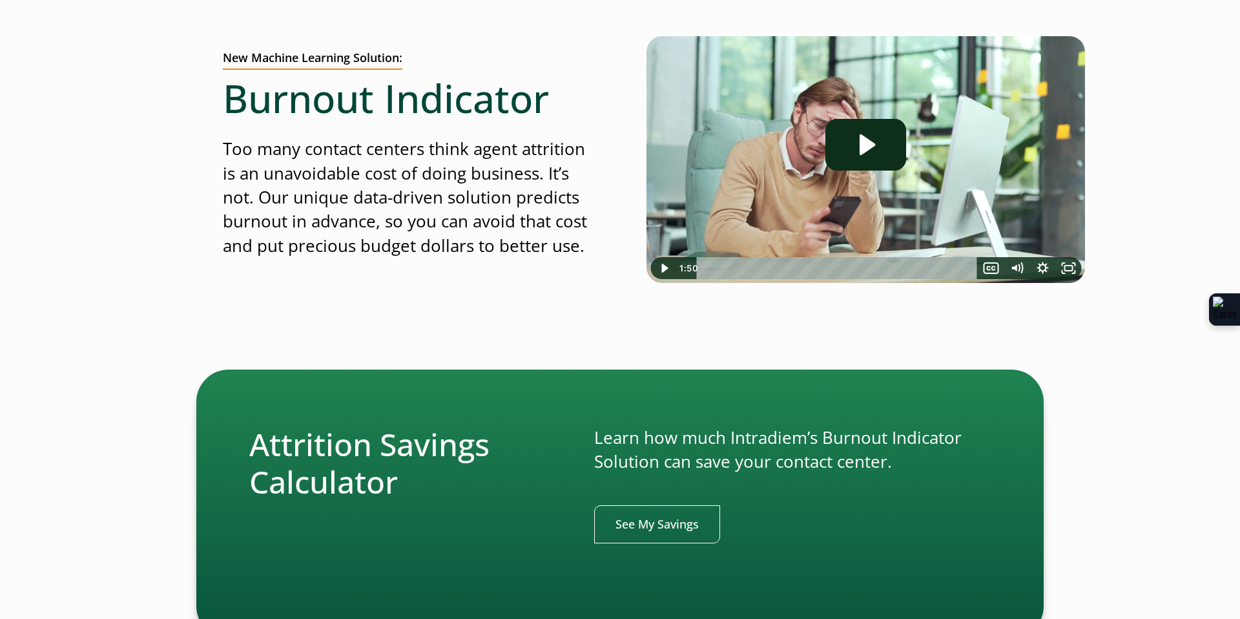
scroll to position [0, 0]
